Goal: Find specific page/section: Find specific page/section

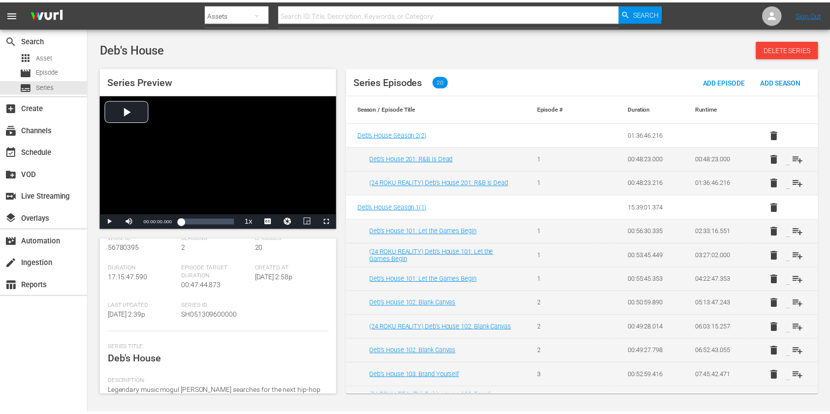
scroll to position [65, 0]
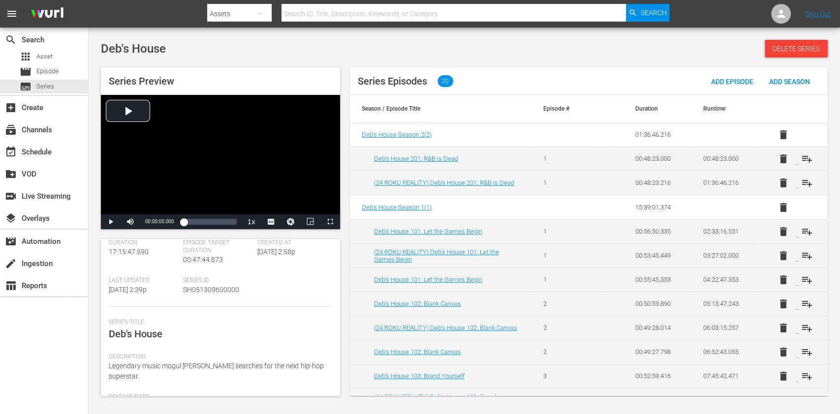
click at [59, 338] on div "search Search apps Asset movie Episode subtitles Series add_box Create subscrip…" at bounding box center [44, 235] width 89 height 414
click at [58, 85] on div "subtitles Series" at bounding box center [44, 87] width 88 height 14
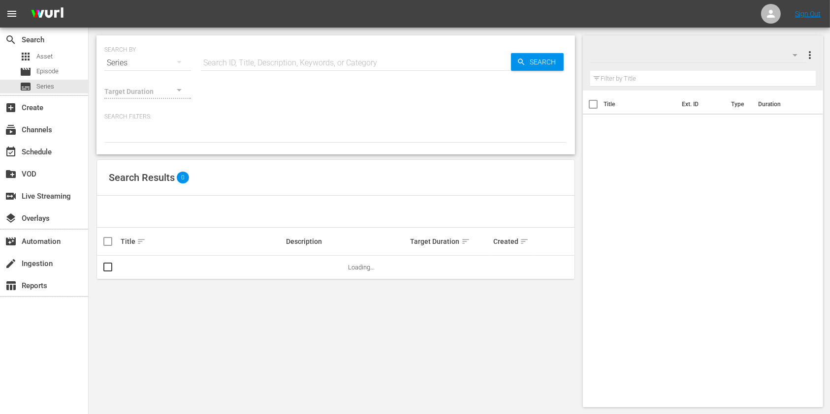
click at [223, 62] on input "text" at bounding box center [356, 63] width 310 height 24
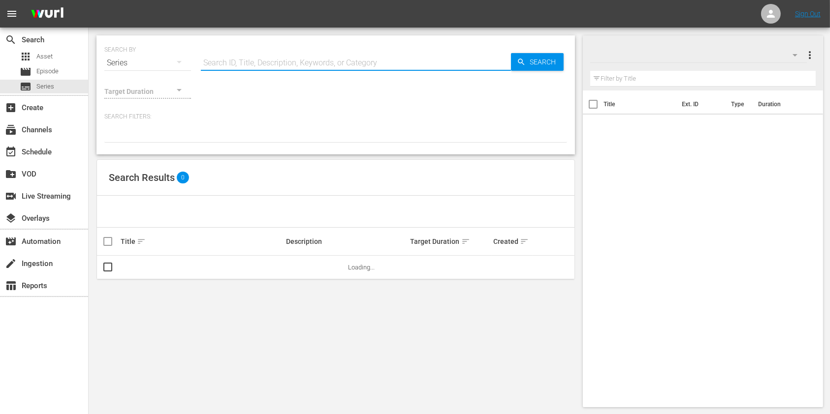
paste input "https://platform.wurl.com/main/series/56776774"
type input "https://platform.wurl.com/main/series/56776774"
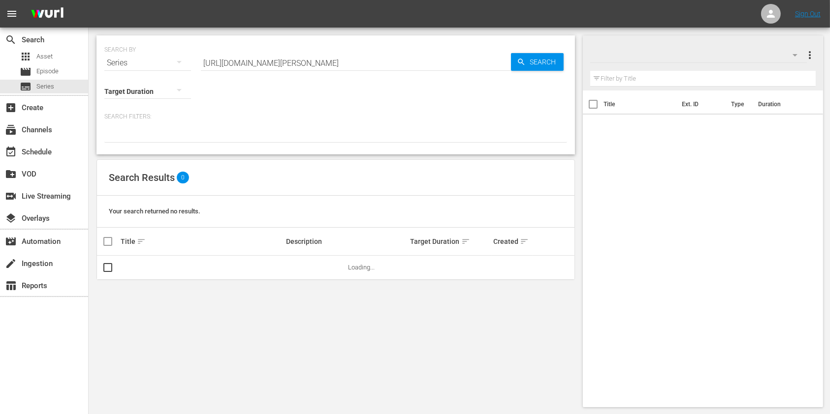
click at [379, 61] on input "https://platform.wurl.com/main/series/56776774" at bounding box center [356, 63] width 310 height 24
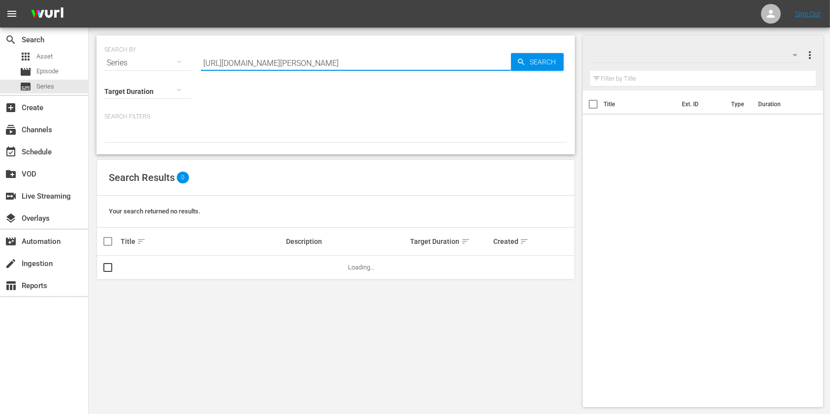
click at [379, 61] on input "https://platform.wurl.com/main/series/56776774" at bounding box center [356, 63] width 310 height 24
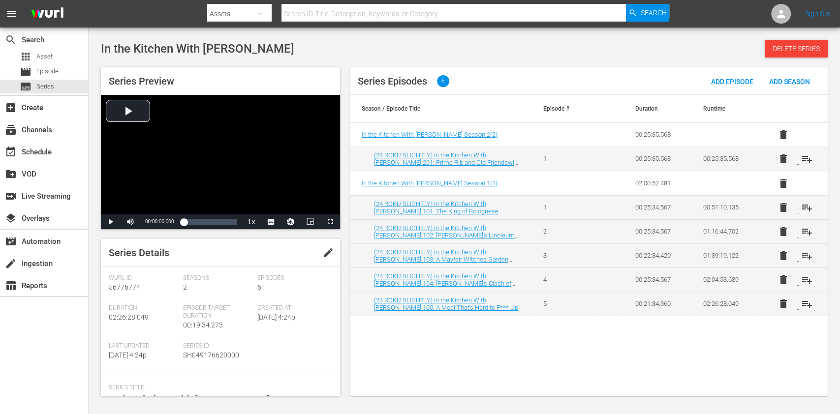
scroll to position [131, 0]
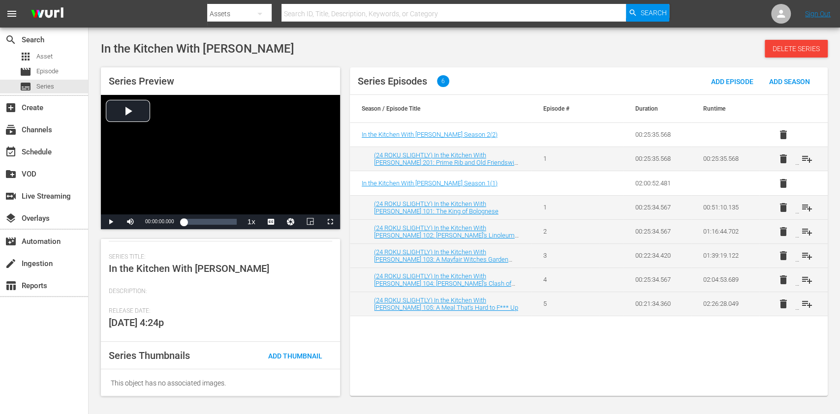
click at [46, 321] on div "search Search apps Asset movie Episode subtitles Series add_box Create subscrip…" at bounding box center [44, 235] width 89 height 414
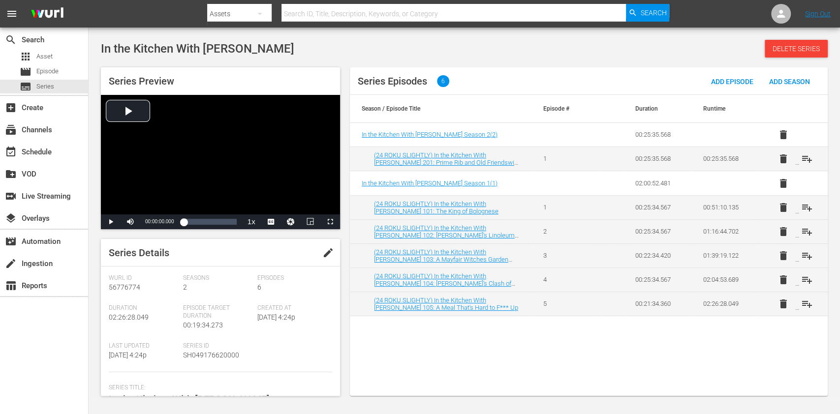
click at [27, 325] on div "search Search apps Asset movie Episode subtitles Series add_box Create subscrip…" at bounding box center [44, 235] width 89 height 414
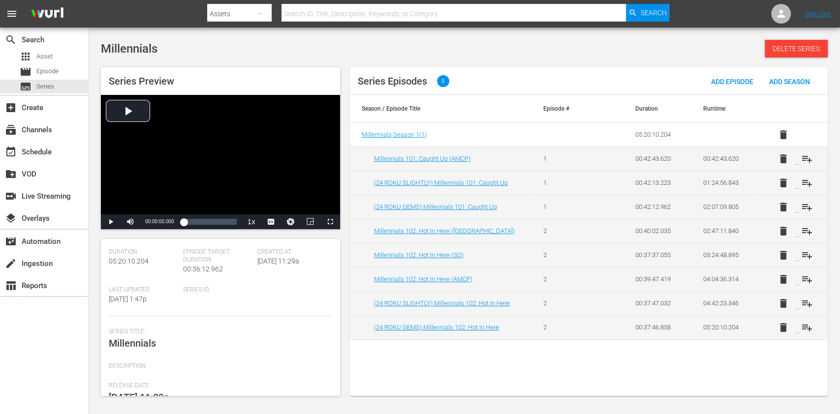
scroll to position [131, 0]
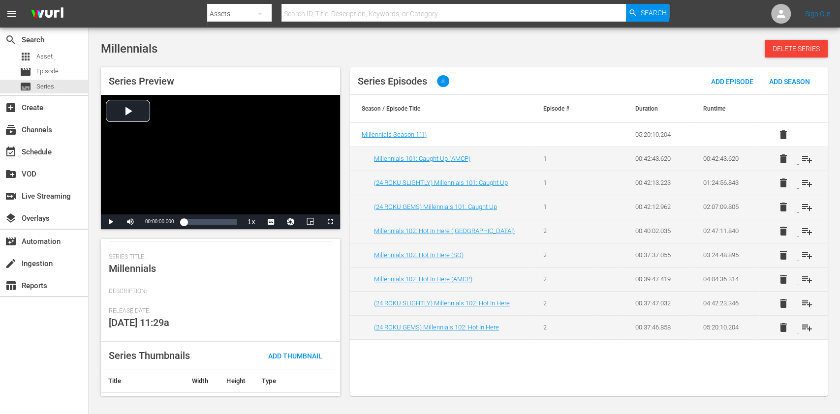
click at [56, 353] on div "search Search apps Asset movie Episode subtitles Series add_box Create subscrip…" at bounding box center [44, 235] width 89 height 414
drag, startPoint x: 18, startPoint y: 340, endPoint x: 122, endPoint y: 236, distance: 146.8
click at [18, 340] on div "search Search apps Asset movie Episode subtitles Series add_box Create subscrip…" at bounding box center [44, 235] width 89 height 414
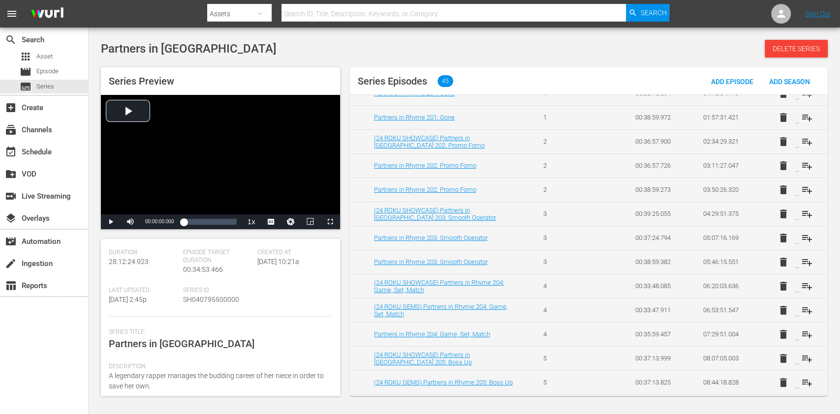
scroll to position [83, 0]
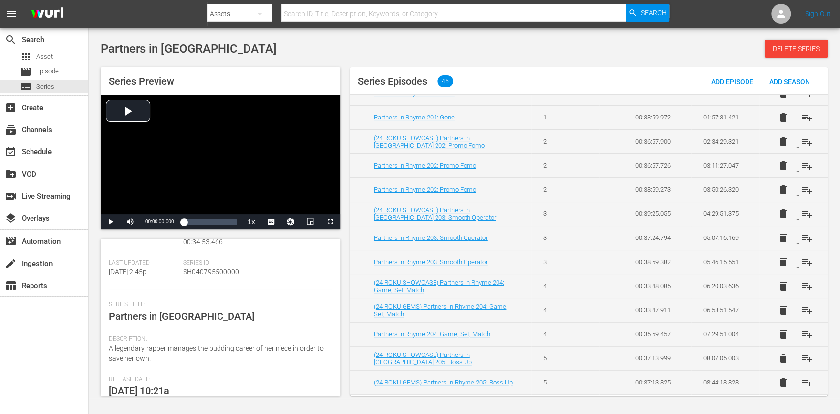
click at [16, 337] on div "search Search apps Asset movie Episode subtitles Series add_box Create subscrip…" at bounding box center [44, 235] width 89 height 414
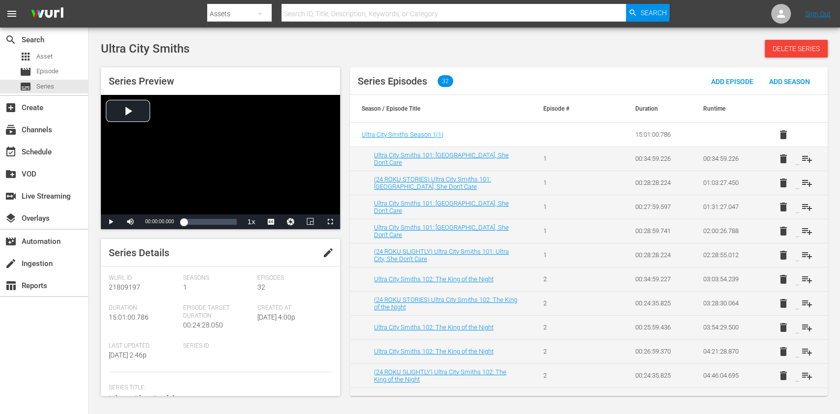
click at [36, 332] on div "search Search apps Asset movie Episode subtitles Series add_box Create subscrip…" at bounding box center [44, 235] width 89 height 414
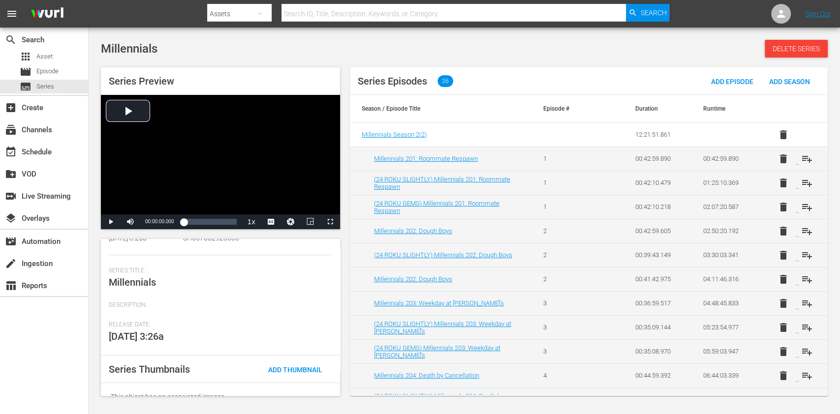
scroll to position [132, 0]
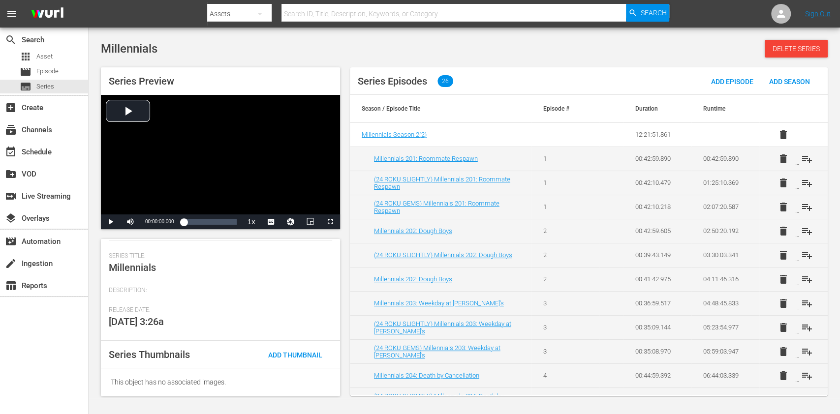
drag, startPoint x: 6, startPoint y: 356, endPoint x: 66, endPoint y: 301, distance: 81.8
click at [6, 356] on div "search Search apps Asset movie Episode subtitles Series add_box Create subscrip…" at bounding box center [44, 235] width 89 height 414
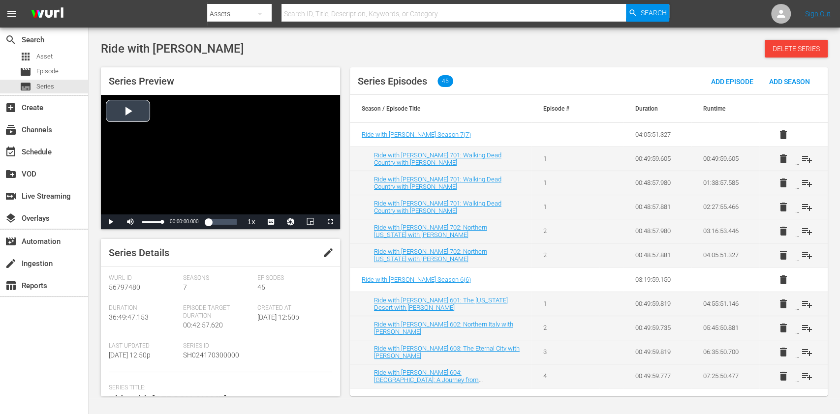
drag, startPoint x: 44, startPoint y: 392, endPoint x: 126, endPoint y: 218, distance: 192.1
click at [44, 392] on div "search Search apps Asset movie Episode subtitles Series add_box Create subscrip…" at bounding box center [44, 235] width 89 height 414
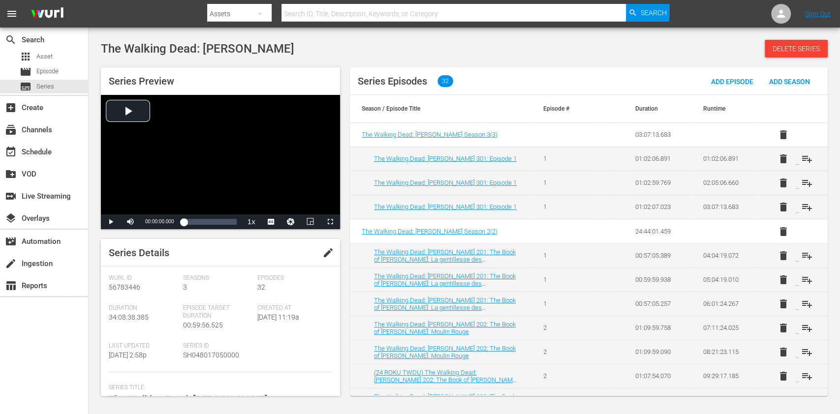
click at [0, 367] on div "search Search apps Asset movie Episode subtitles Series add_box Create subscrip…" at bounding box center [44, 235] width 89 height 414
click at [35, 376] on div "search Search apps Asset movie Episode subtitles Series add_box Create subscrip…" at bounding box center [44, 235] width 89 height 414
drag, startPoint x: 38, startPoint y: 346, endPoint x: 113, endPoint y: 316, distance: 80.6
click at [38, 346] on div "search Search apps Asset movie Episode subtitles Series add_box Create subscrip…" at bounding box center [44, 235] width 89 height 414
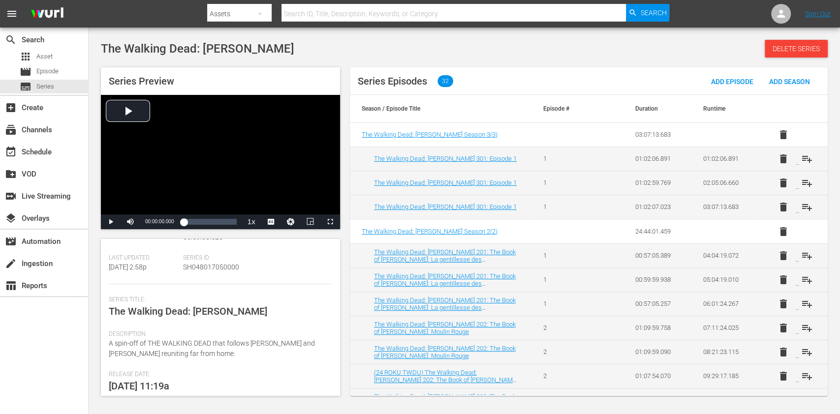
scroll to position [131, 0]
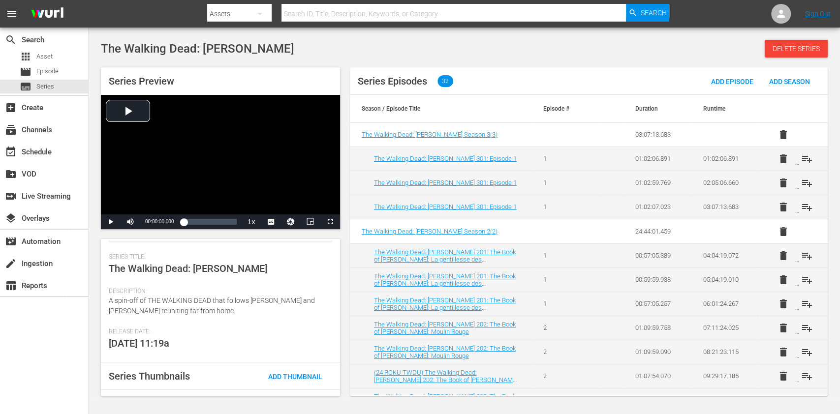
click at [42, 325] on div "search Search apps Asset movie Episode subtitles Series add_box Create subscrip…" at bounding box center [44, 235] width 89 height 414
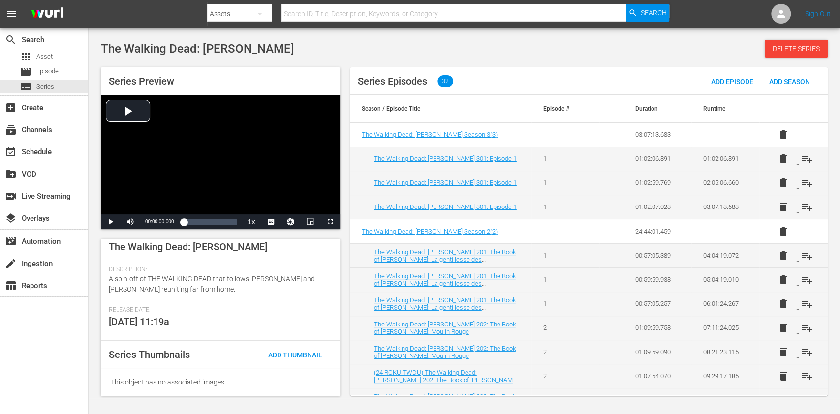
scroll to position [153, 0]
